Goal: Task Accomplishment & Management: Use online tool/utility

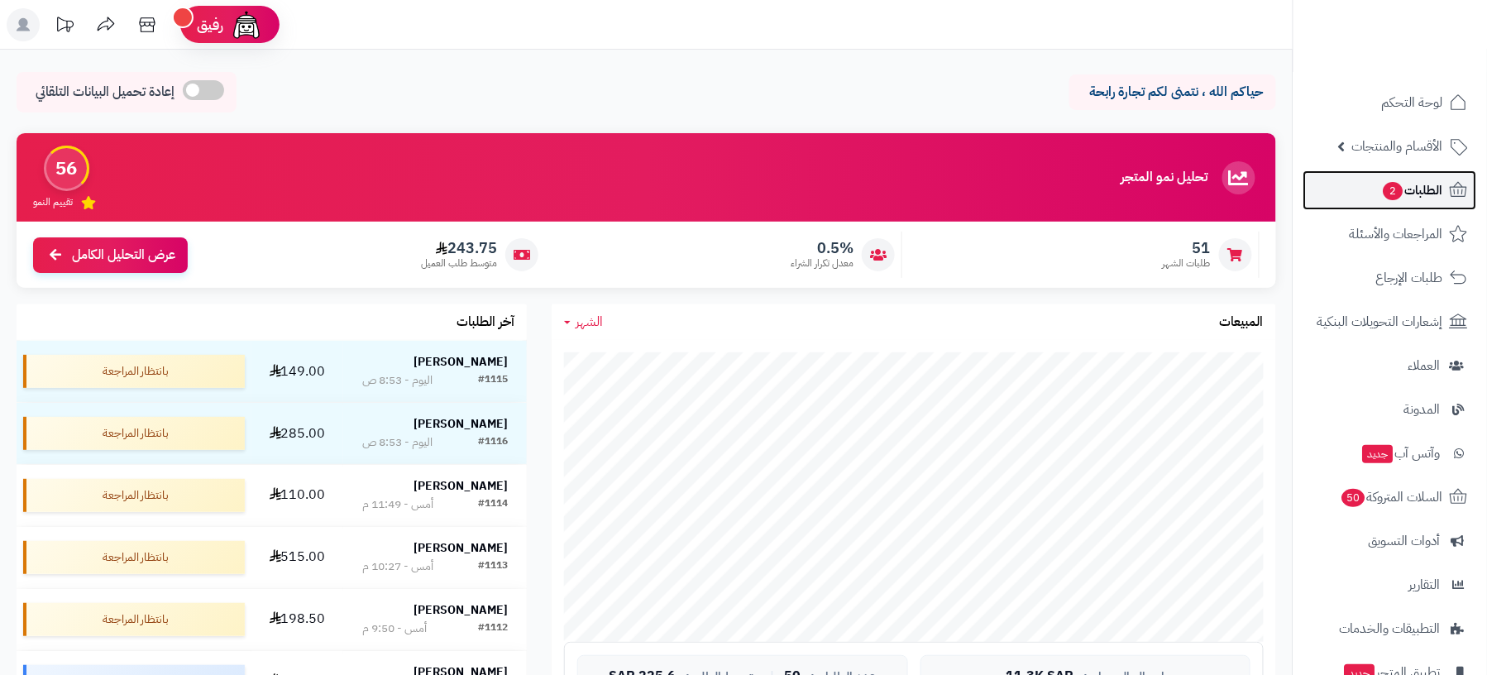
click at [1351, 186] on link "الطلبات 2" at bounding box center [1390, 190] width 174 height 40
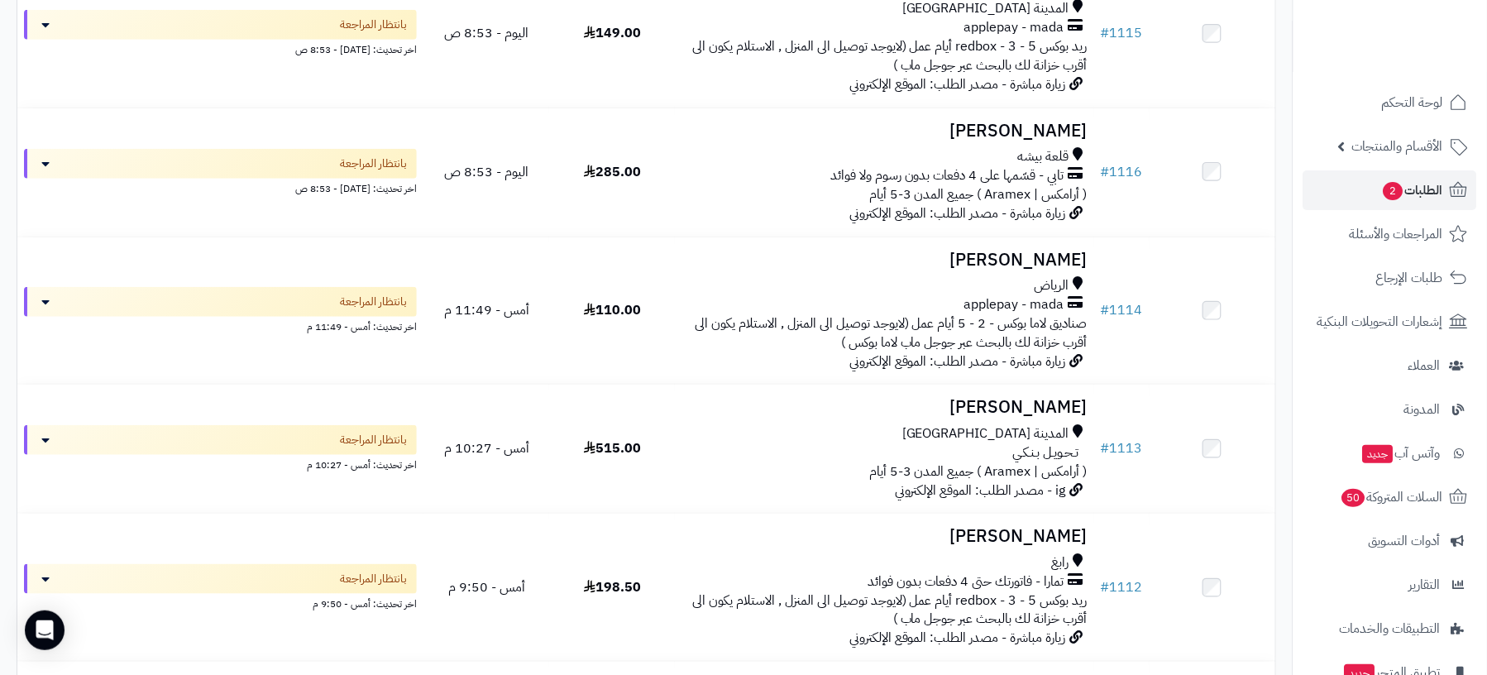
scroll to position [271, 0]
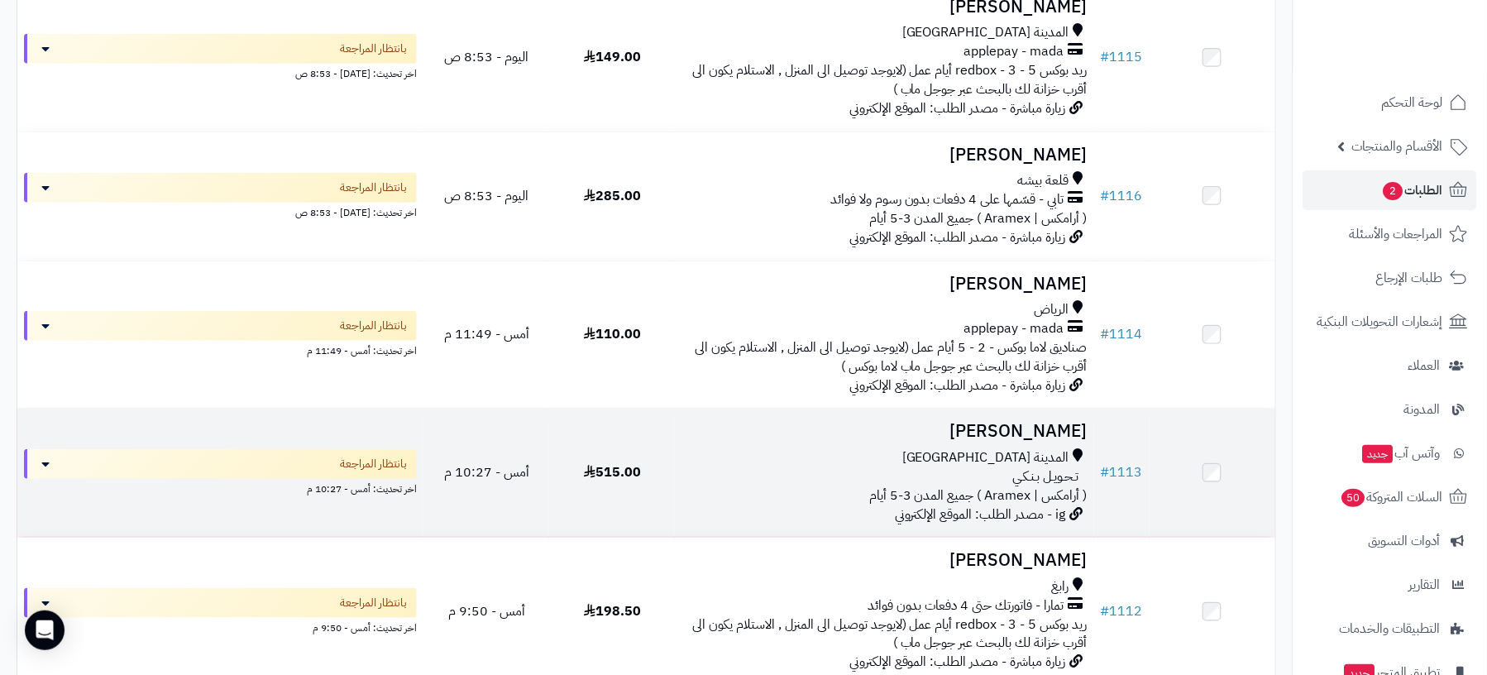
click at [982, 430] on h3 "يوسف انصاري" at bounding box center [883, 431] width 405 height 19
click at [982, 430] on h3 "[PERSON_NAME]" at bounding box center [883, 431] width 405 height 19
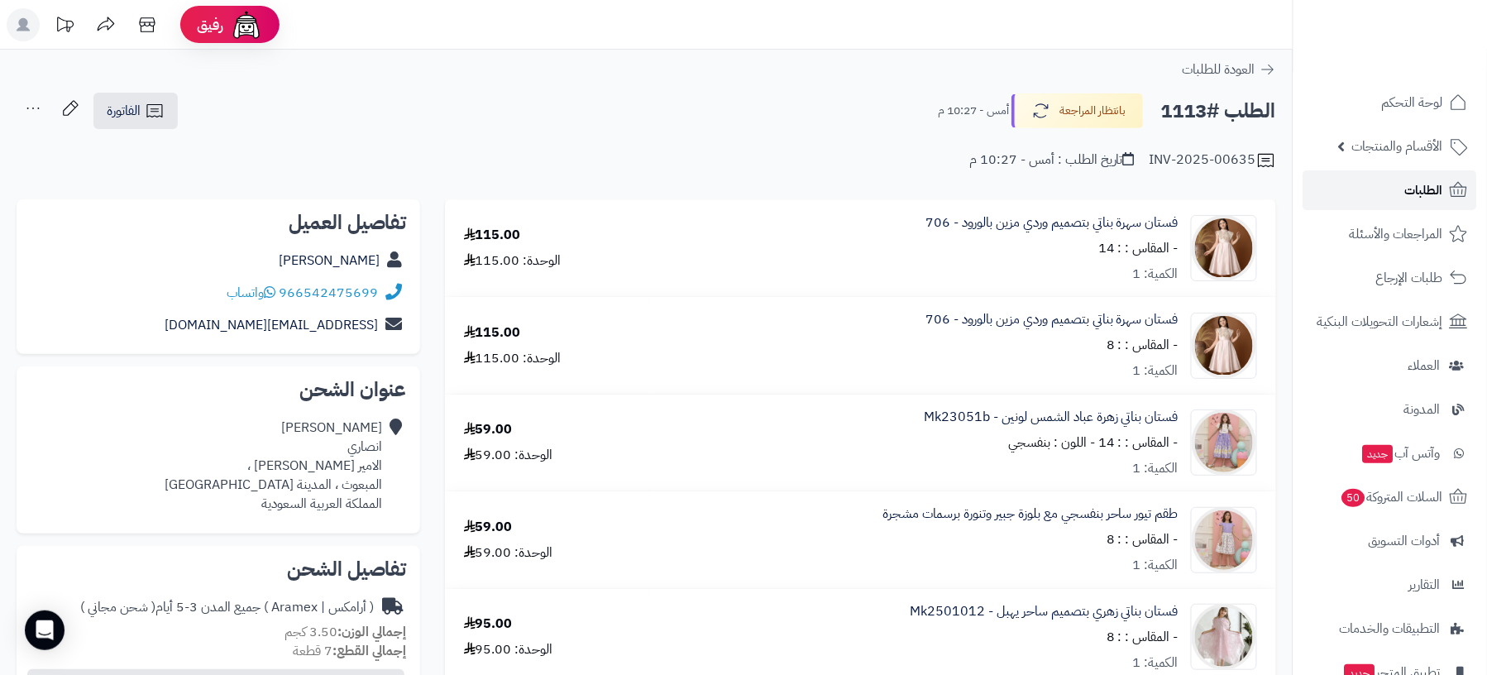
click at [1374, 186] on link "الطلبات" at bounding box center [1390, 190] width 174 height 40
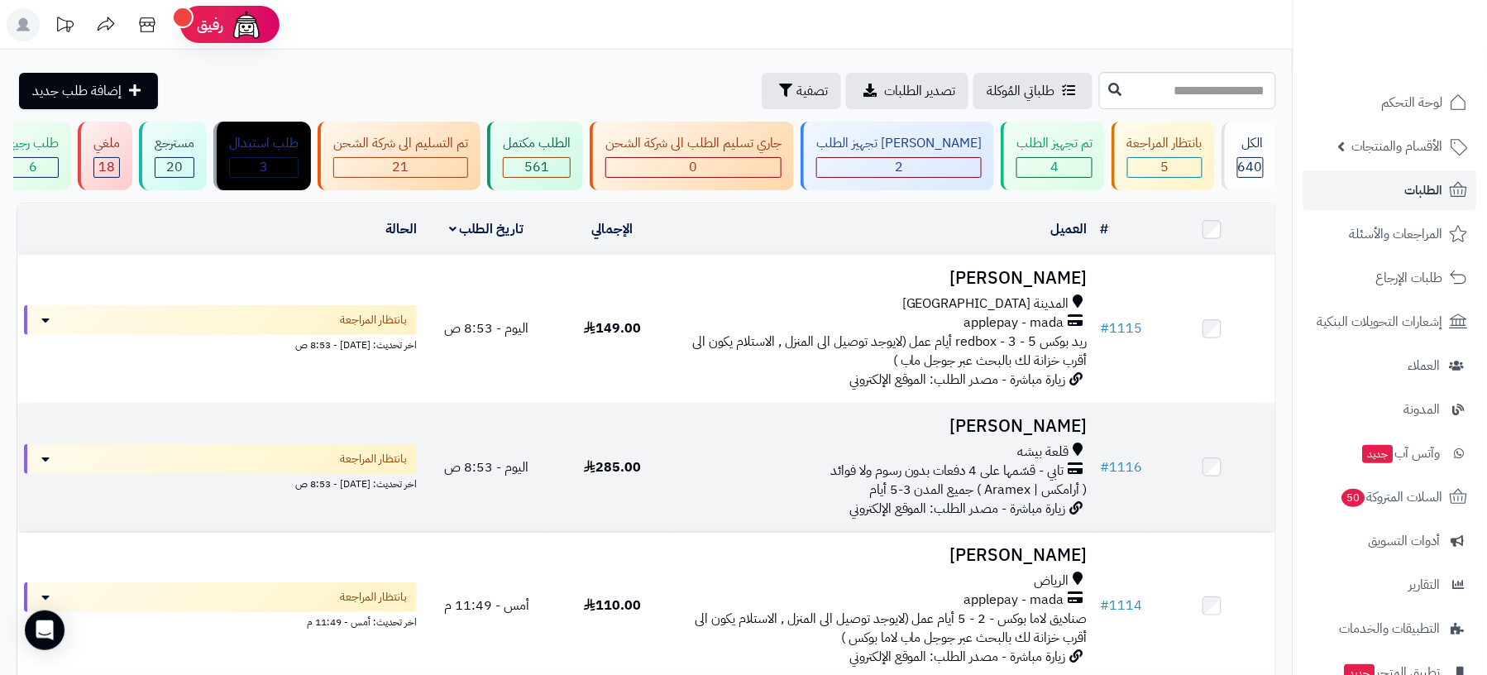
scroll to position [110, 0]
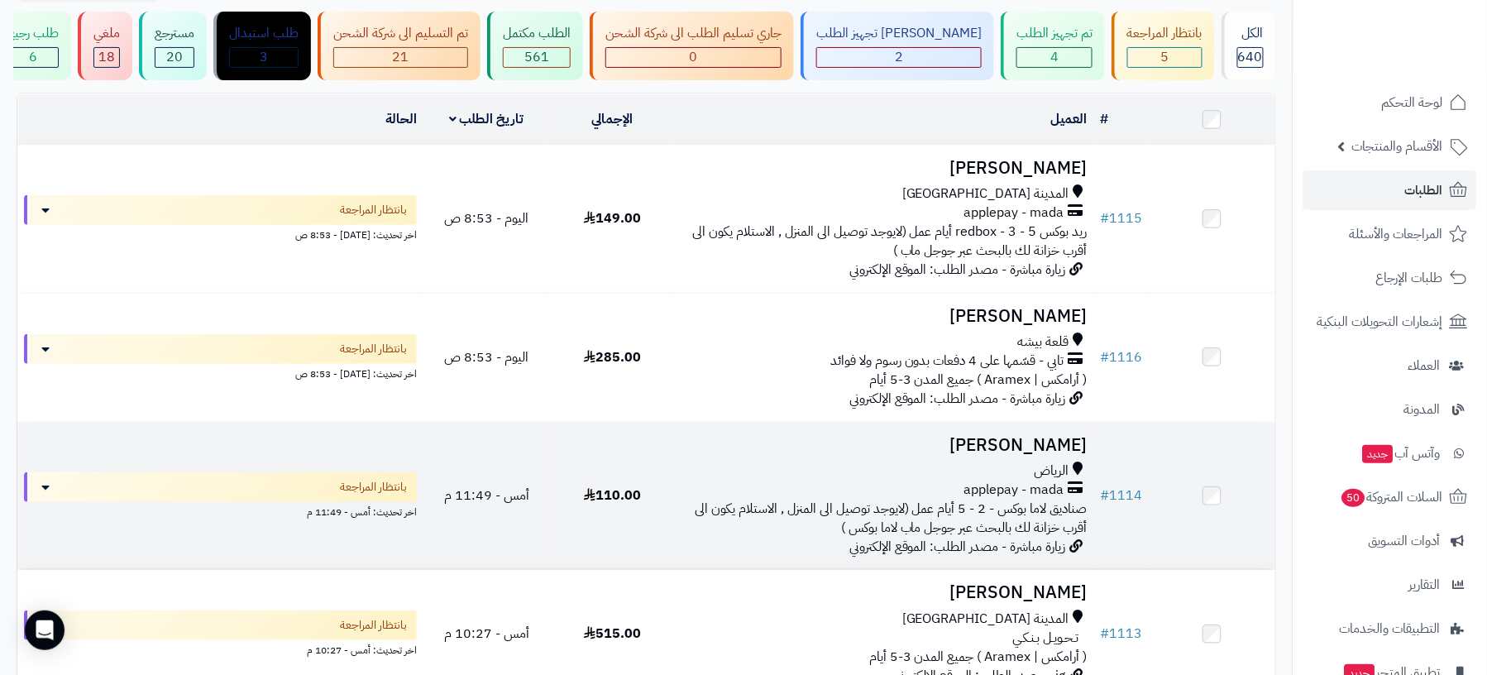
click at [1135, 451] on td "# 1114" at bounding box center [1121, 495] width 55 height 147
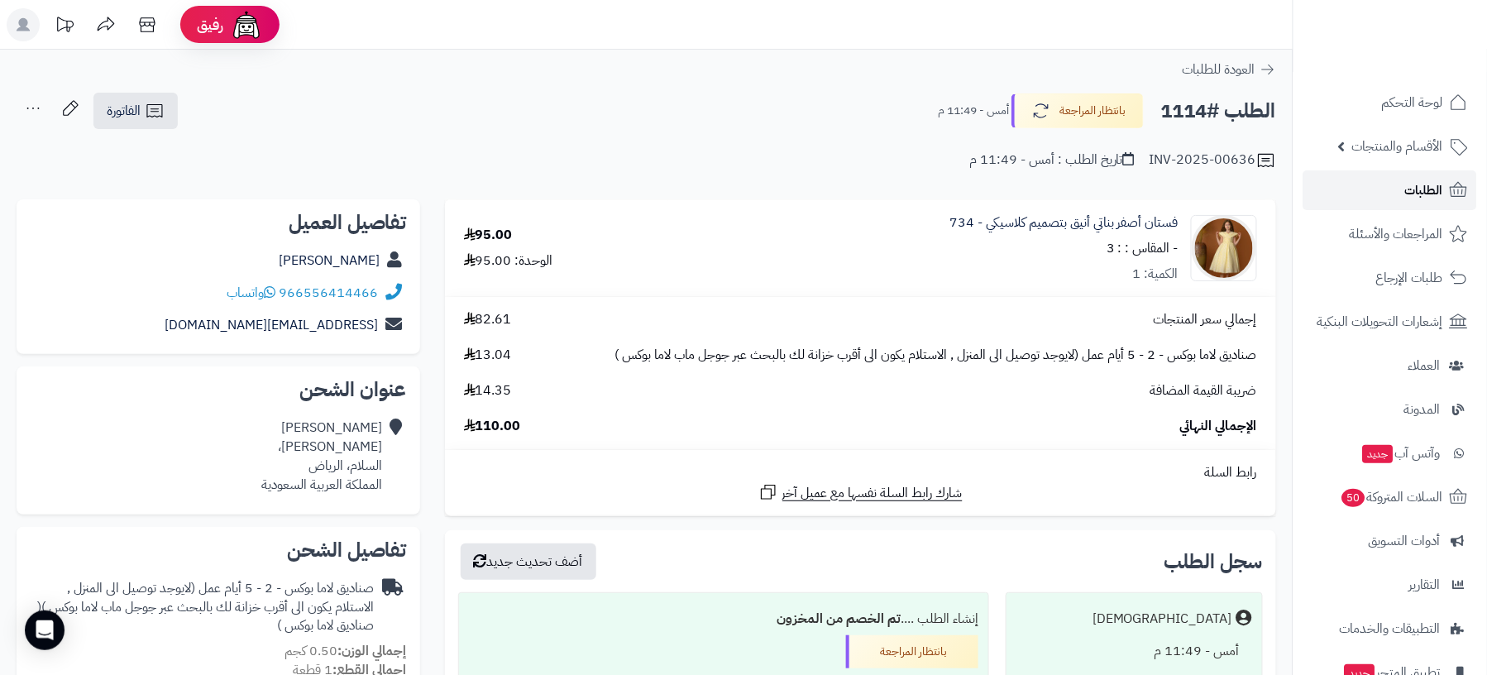
click at [1442, 183] on span "الطلبات" at bounding box center [1424, 190] width 38 height 23
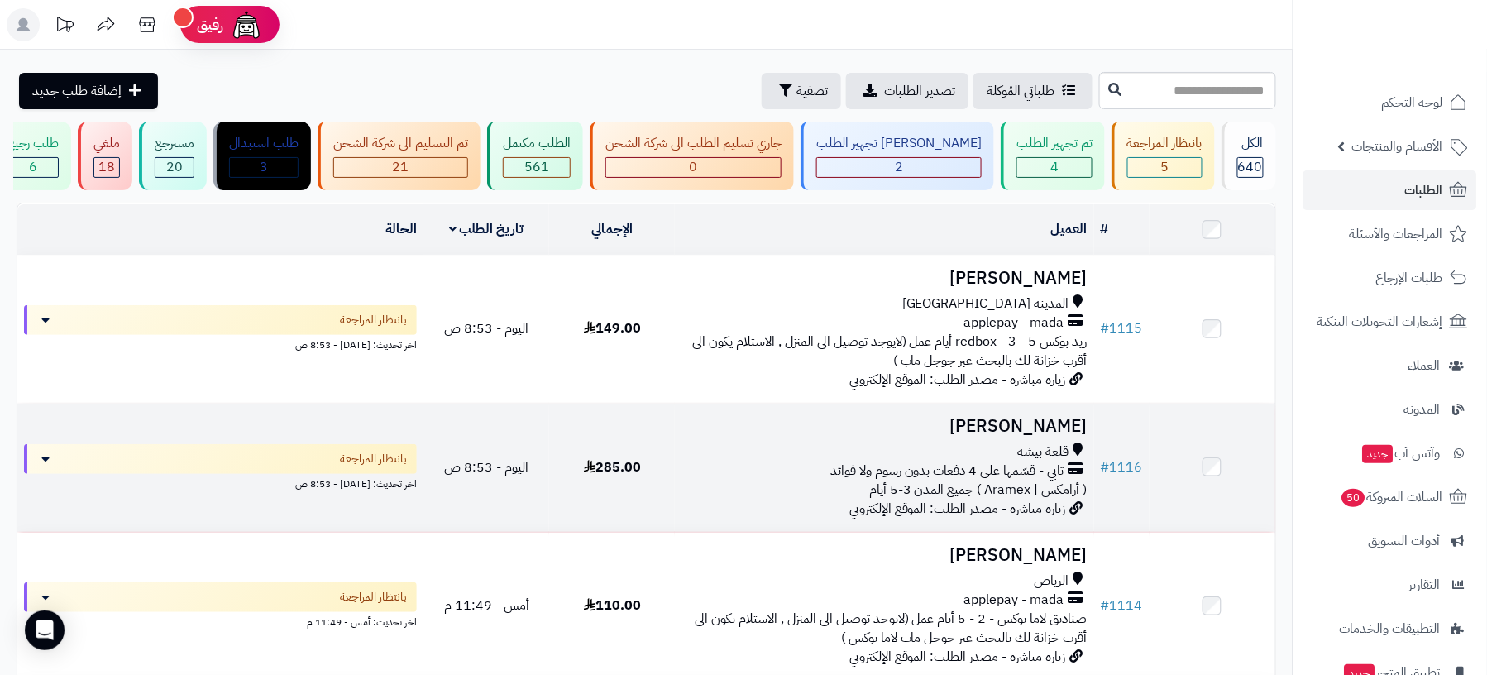
click at [986, 418] on h3 "[PERSON_NAME]" at bounding box center [883, 426] width 405 height 19
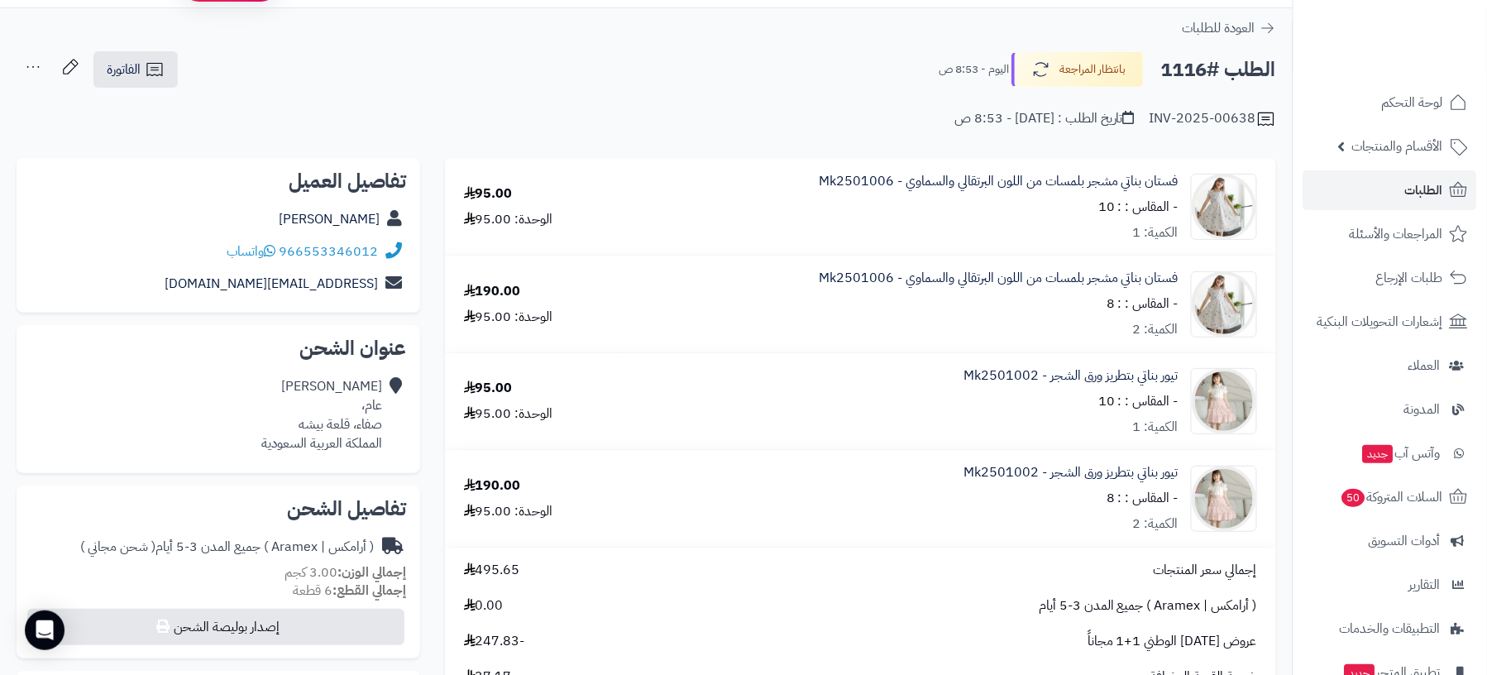
scroll to position [7, 0]
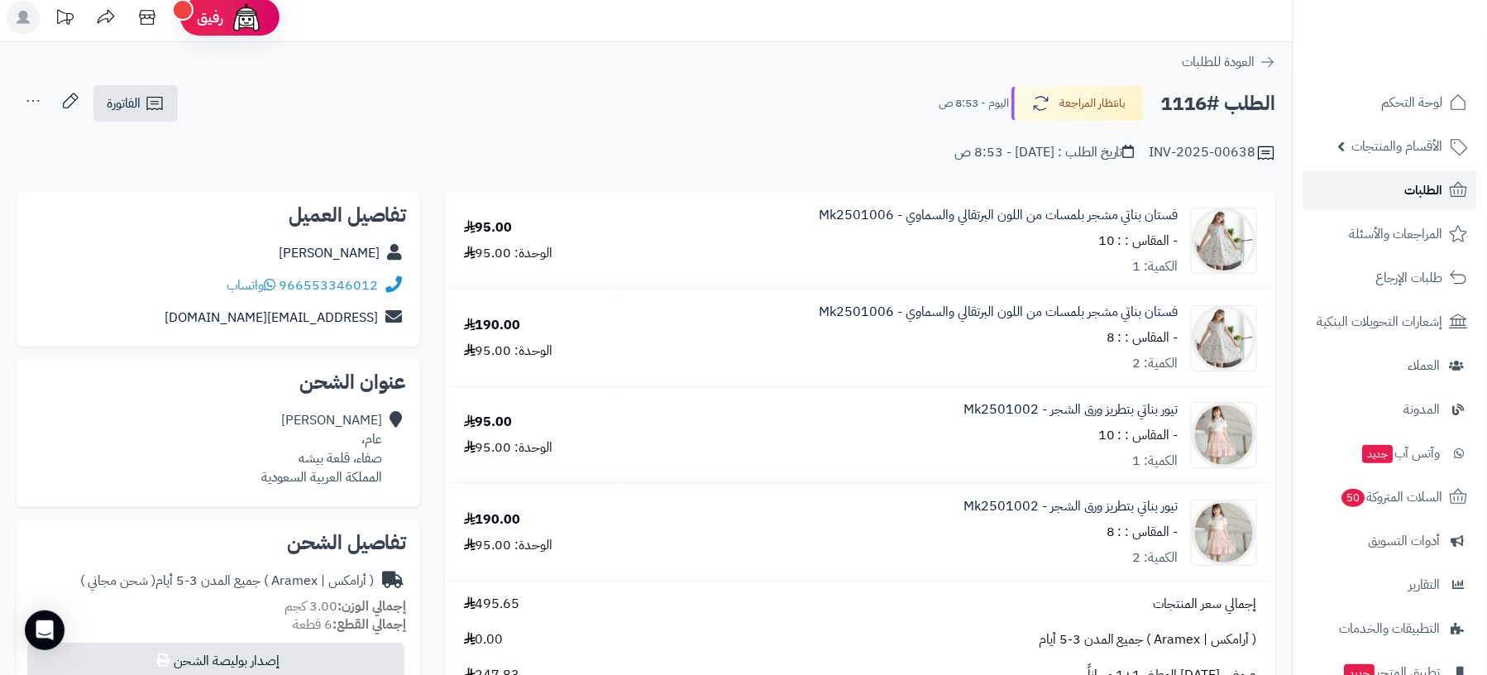
click at [1397, 189] on link "الطلبات" at bounding box center [1390, 190] width 174 height 40
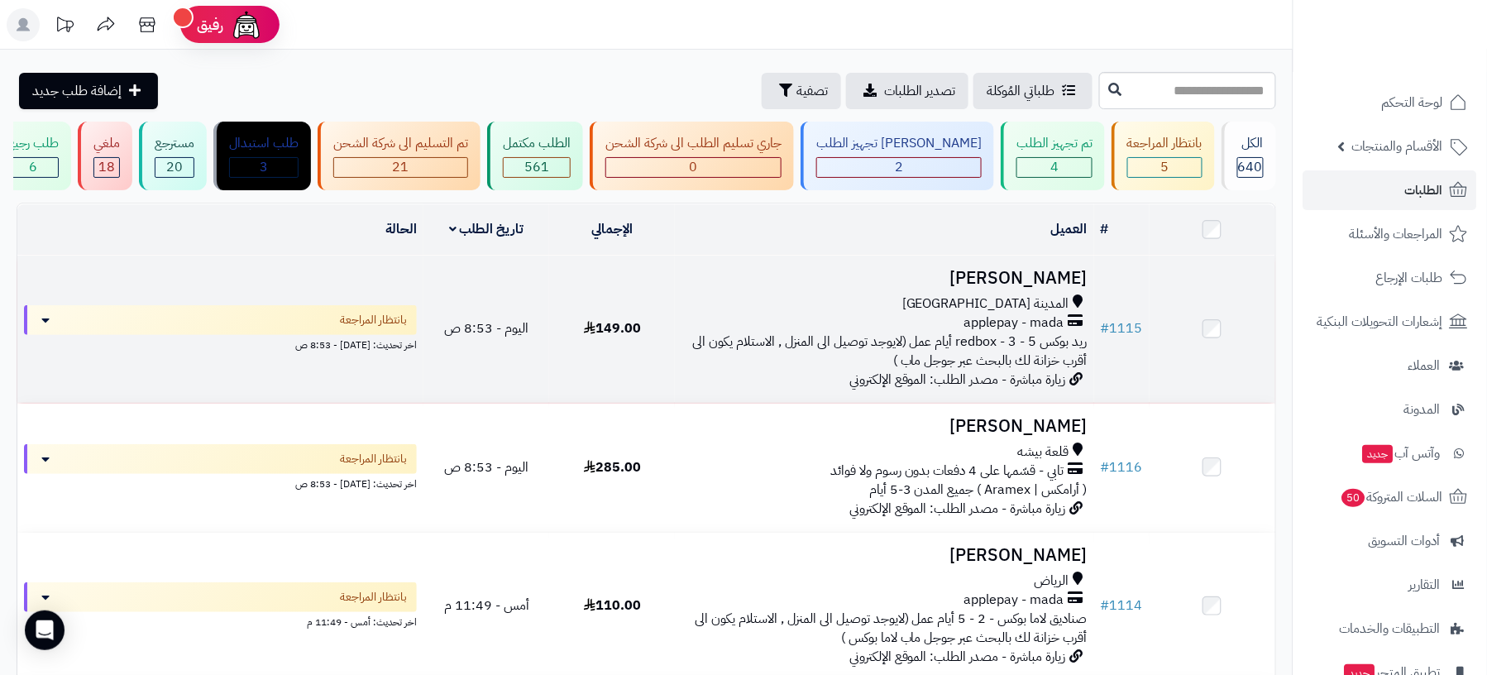
click at [1144, 282] on td "# 1115" at bounding box center [1121, 328] width 55 height 147
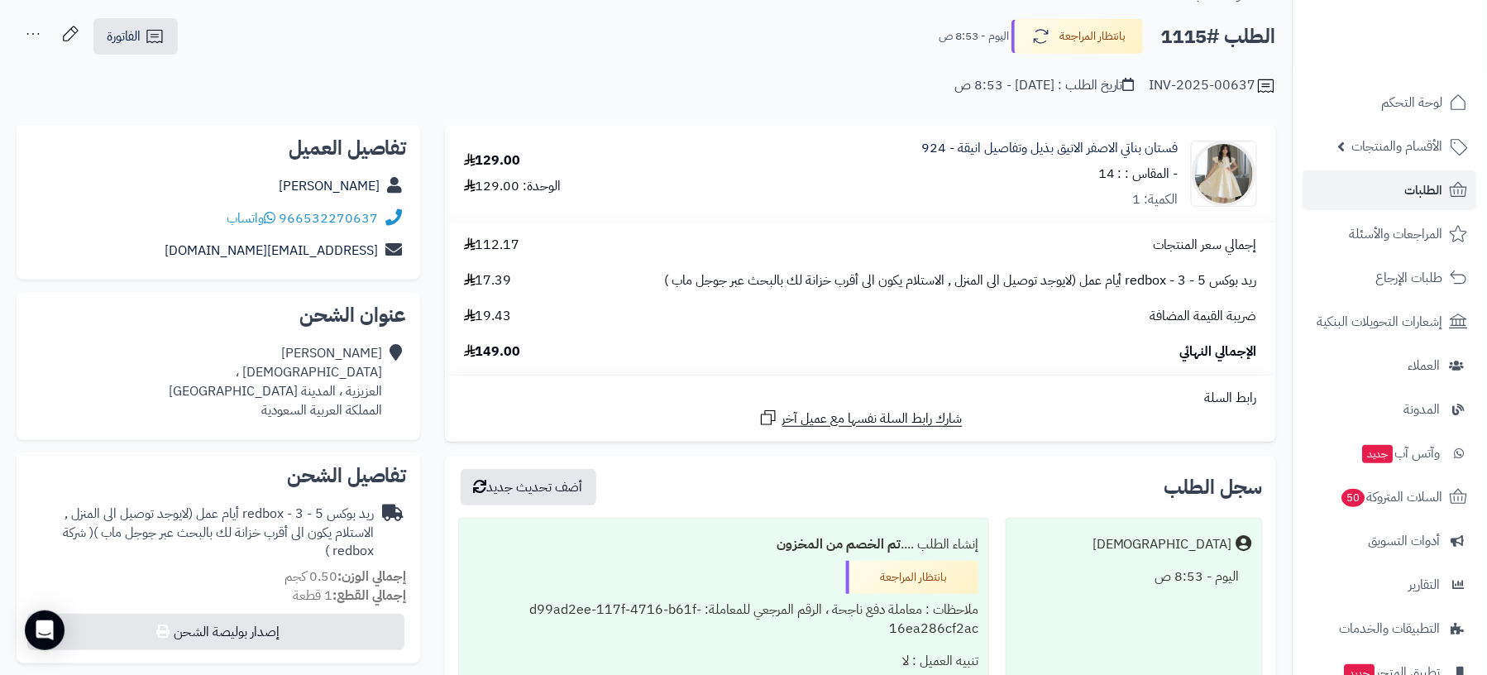
scroll to position [10, 0]
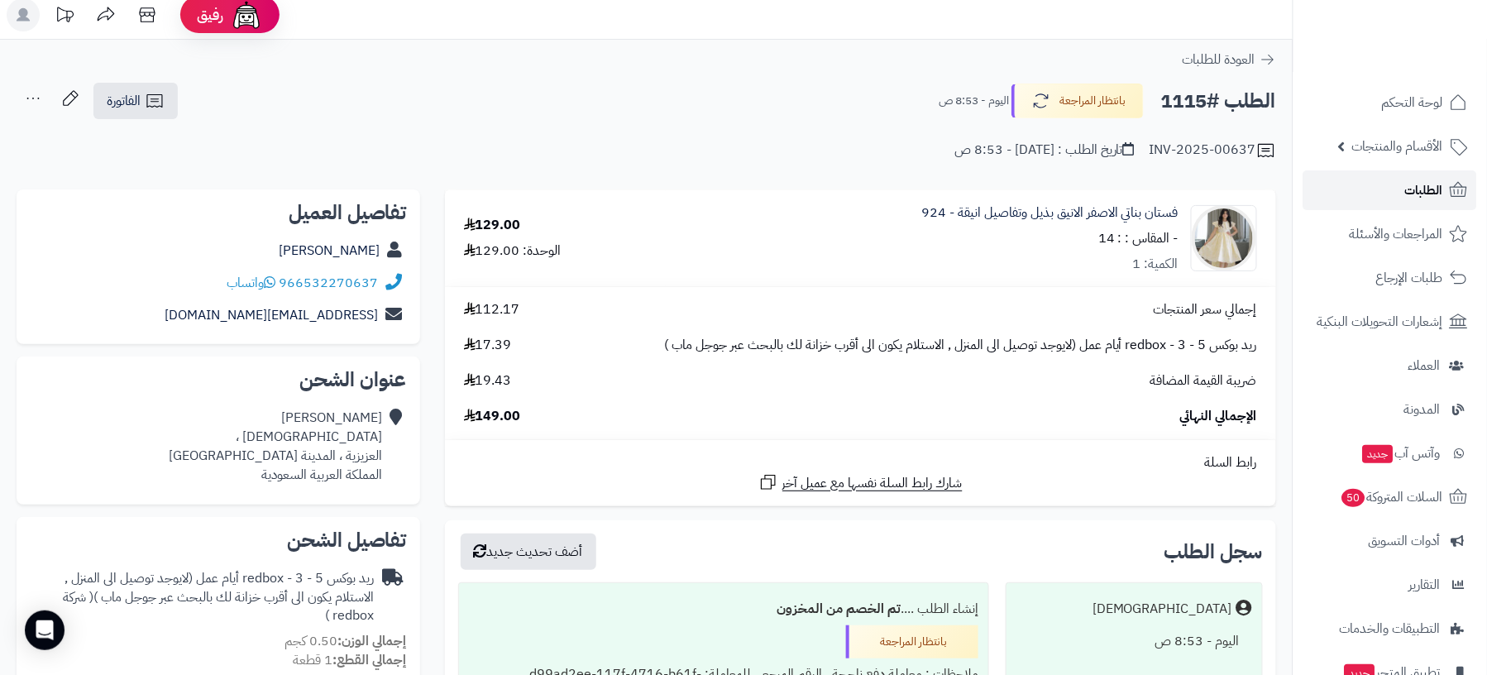
click at [1427, 193] on span "الطلبات" at bounding box center [1424, 190] width 38 height 23
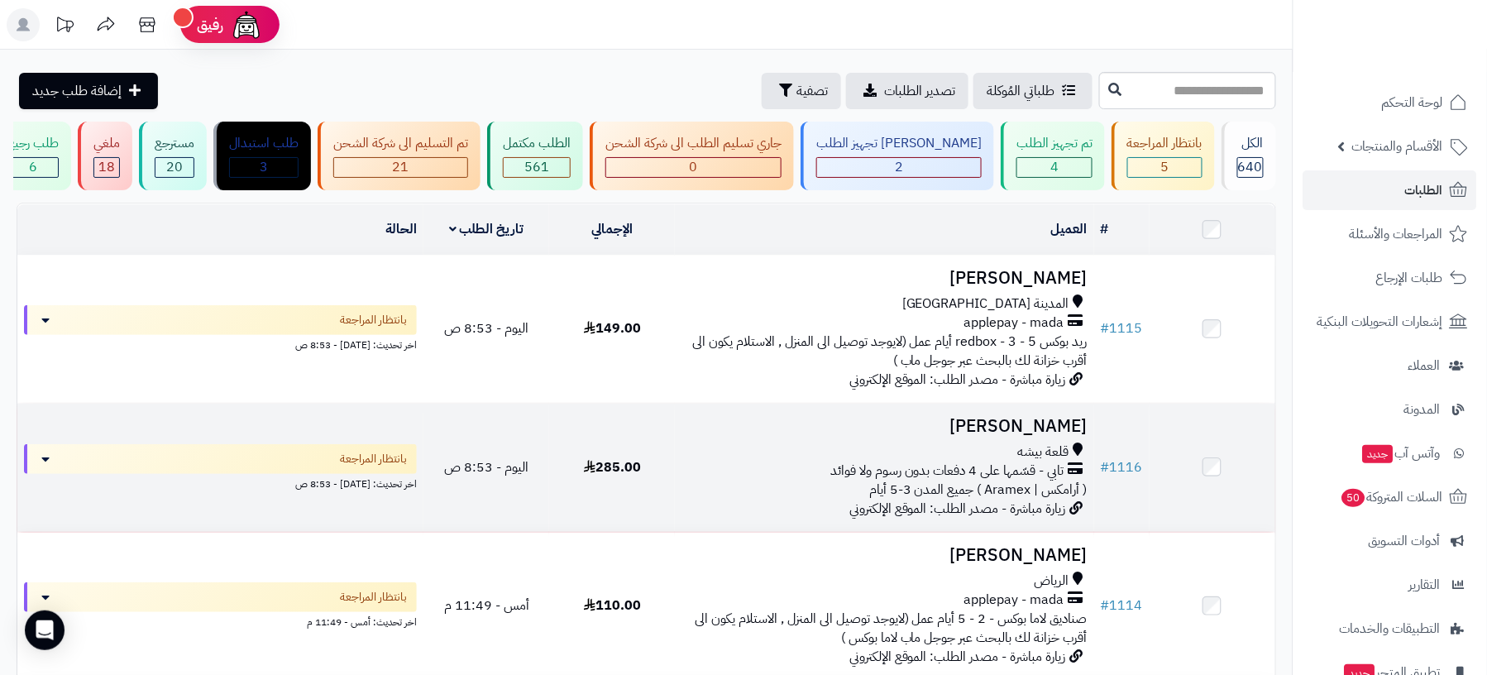
click at [1056, 418] on h3 "[PERSON_NAME]" at bounding box center [883, 426] width 405 height 19
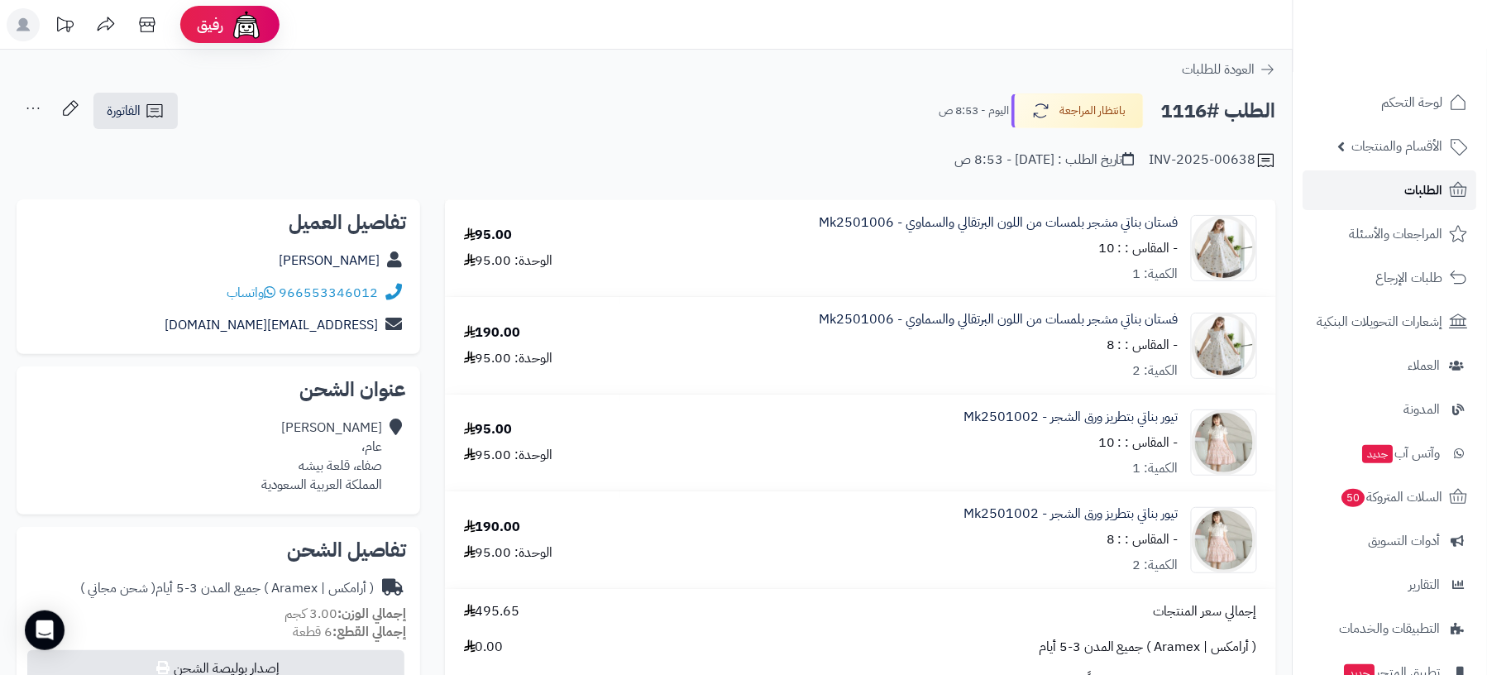
click at [1452, 189] on icon at bounding box center [1458, 190] width 20 height 20
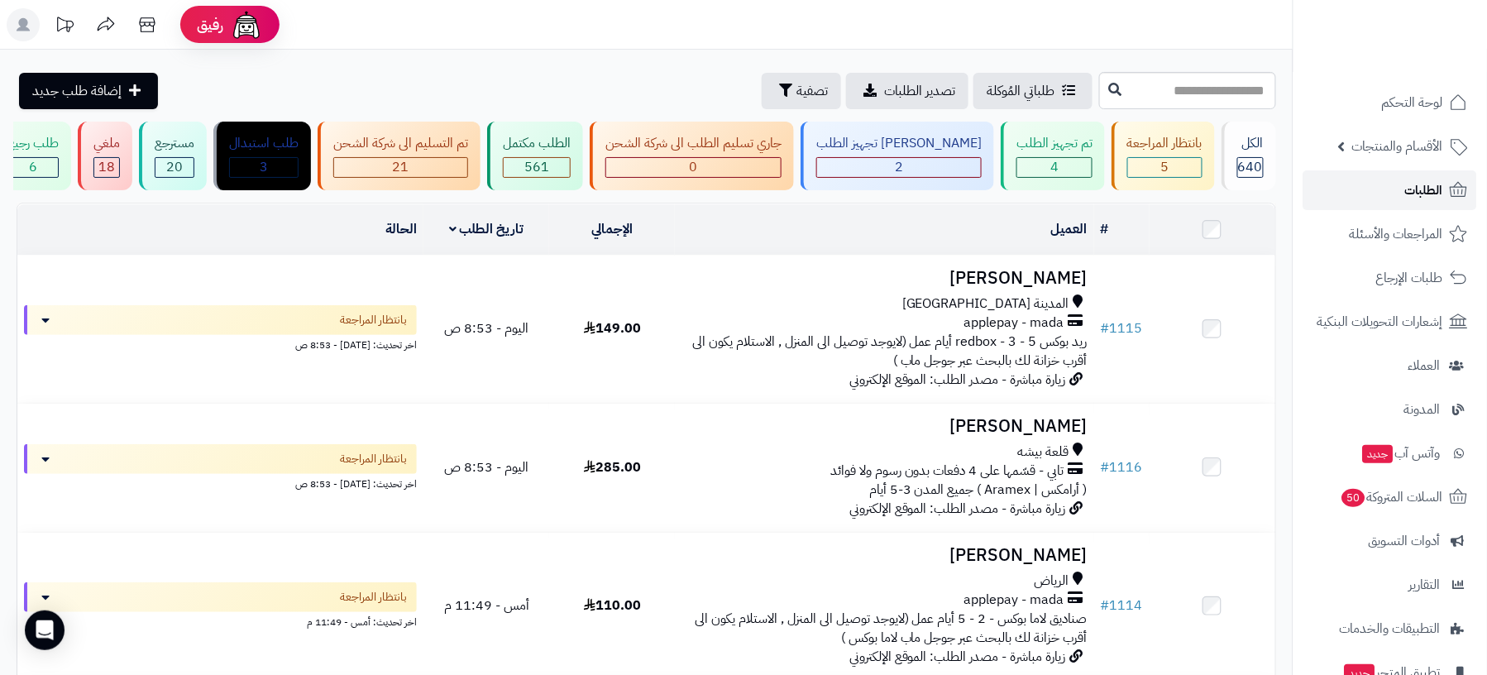
drag, startPoint x: 0, startPoint y: 0, endPoint x: 1452, endPoint y: 189, distance: 1464.0
click at [1452, 189] on icon at bounding box center [1458, 190] width 20 height 20
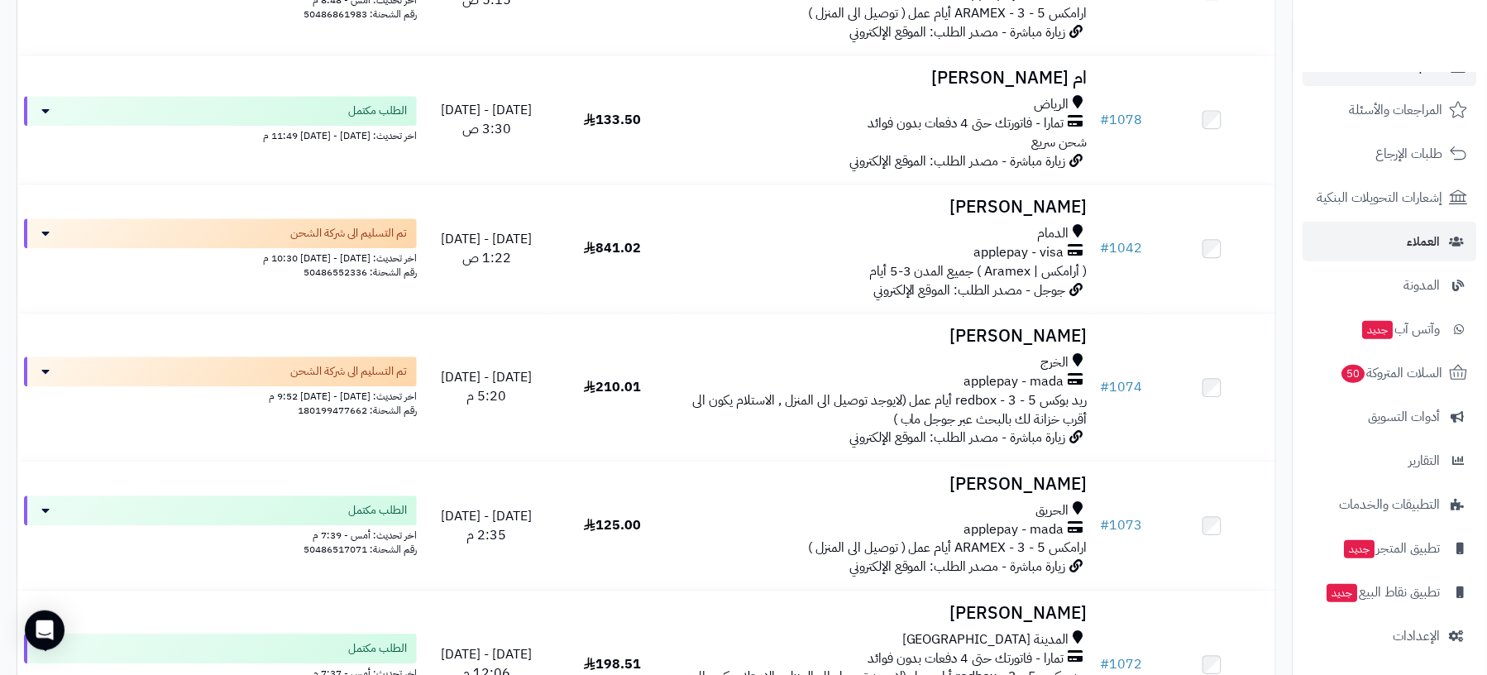
scroll to position [126, 0]
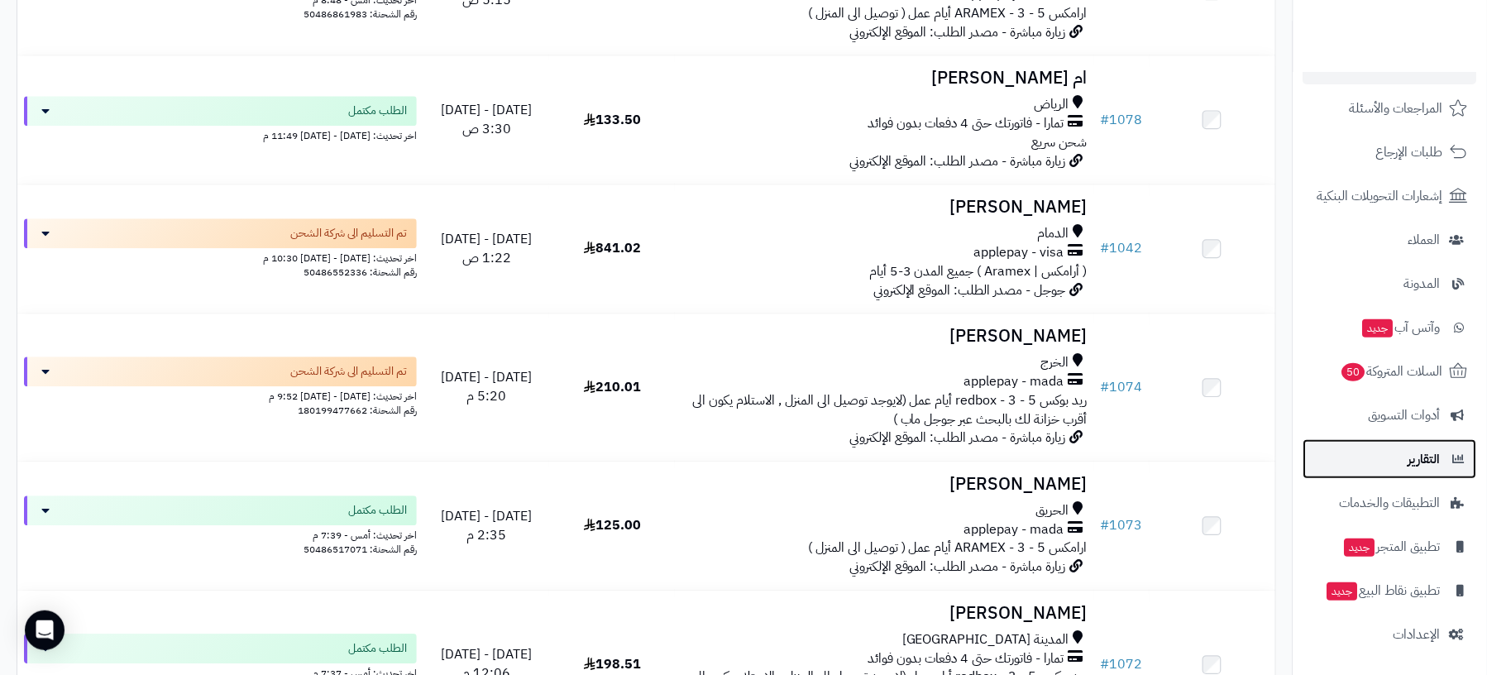
click at [1409, 453] on span "التقارير" at bounding box center [1424, 458] width 32 height 23
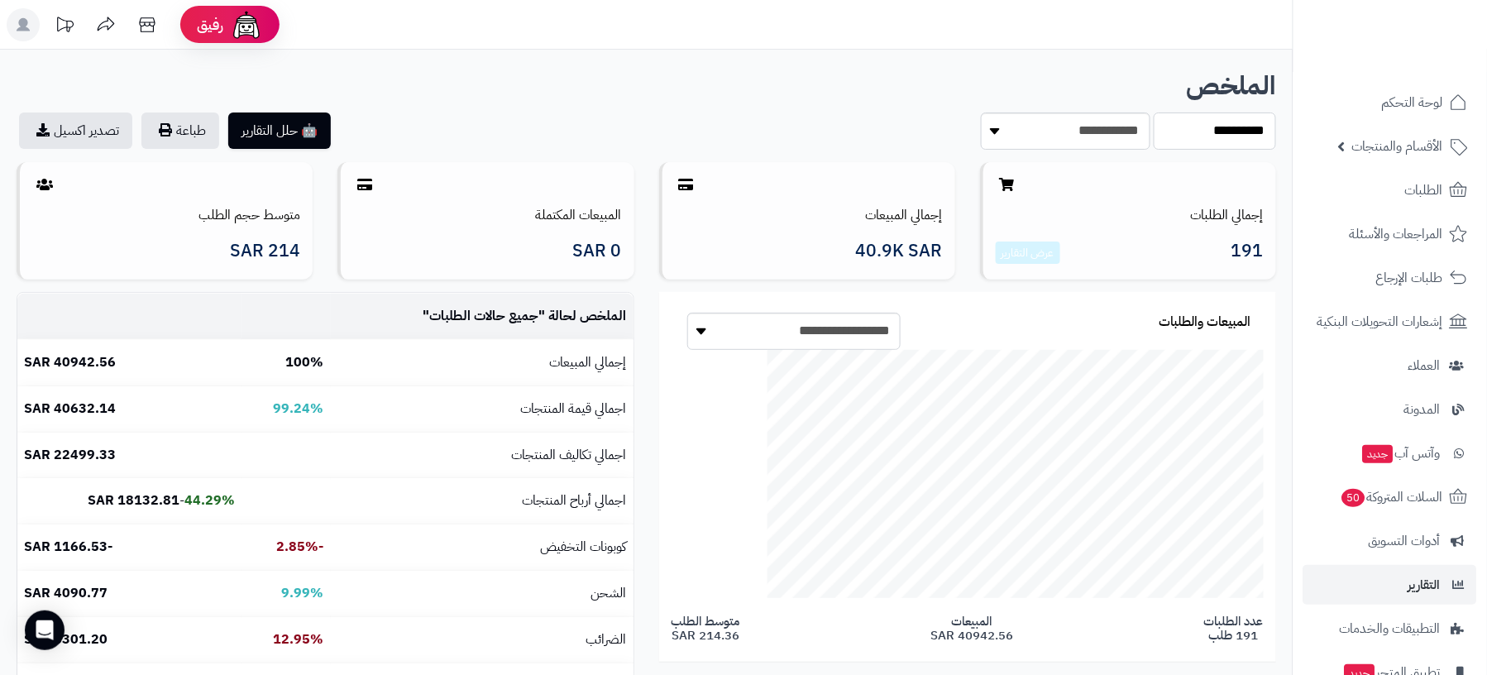
click at [1187, 136] on select "**********" at bounding box center [1214, 130] width 122 height 37
select select "******"
click at [1153, 112] on select "**********" at bounding box center [1214, 130] width 122 height 37
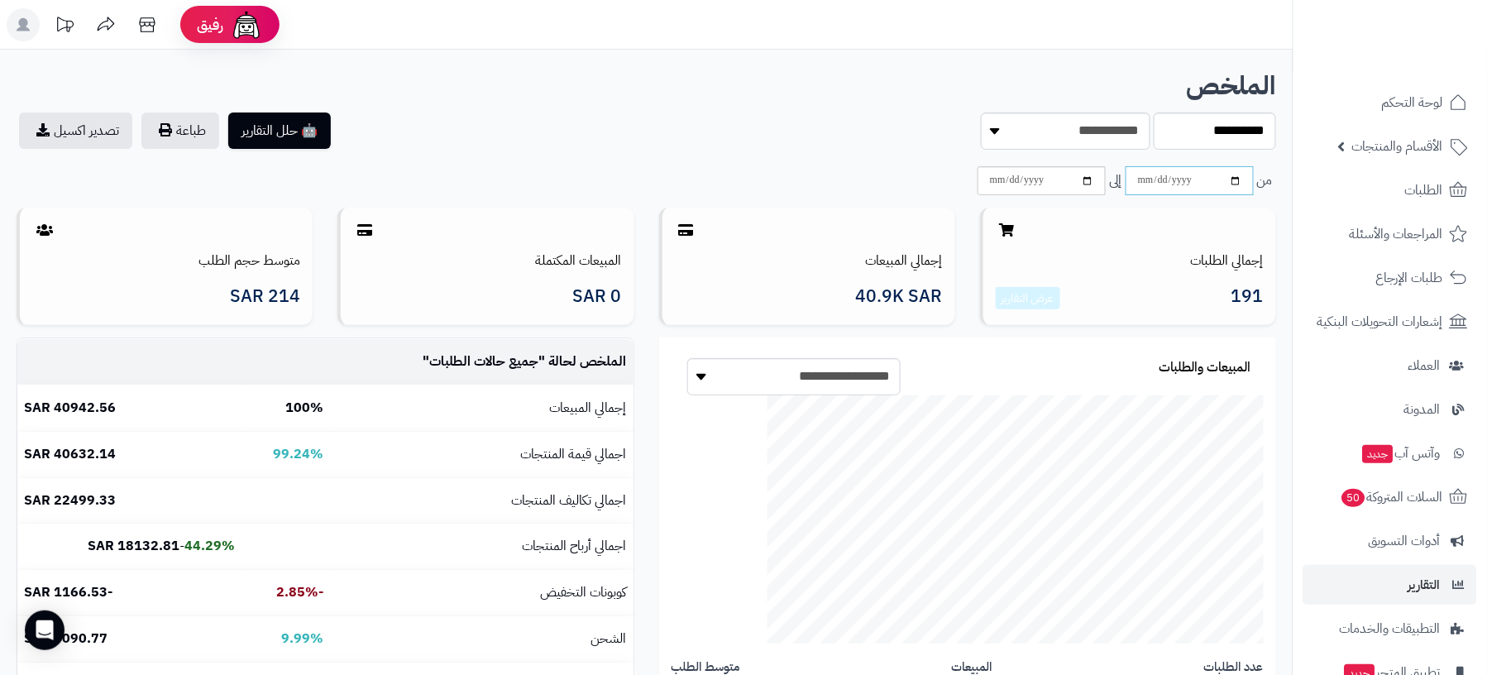
click at [1209, 185] on input "date" at bounding box center [1189, 180] width 128 height 29
click at [1138, 176] on input "date" at bounding box center [1189, 180] width 128 height 29
type input "**********"
click at [999, 179] on input "date" at bounding box center [1041, 180] width 128 height 29
type input "**********"
